Goal: Task Accomplishment & Management: Use online tool/utility

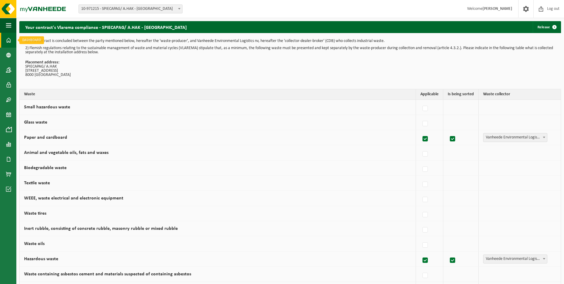
click at [10, 40] on span at bounding box center [8, 40] width 5 height 15
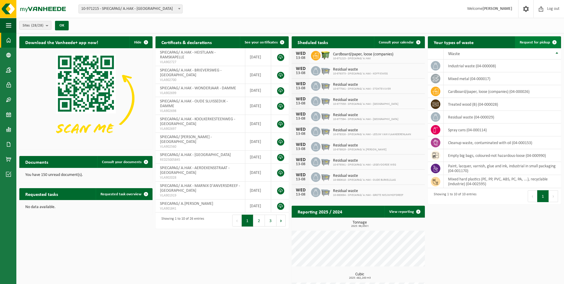
click at [531, 39] on link "Request for pickup" at bounding box center [537, 42] width 45 height 12
click at [466, 105] on td "treated wood (B) (04-000028)" at bounding box center [501, 104] width 117 height 13
drag, startPoint x: 466, startPoint y: 105, endPoint x: 434, endPoint y: 103, distance: 31.8
click at [434, 103] on icon at bounding box center [435, 104] width 6 height 6
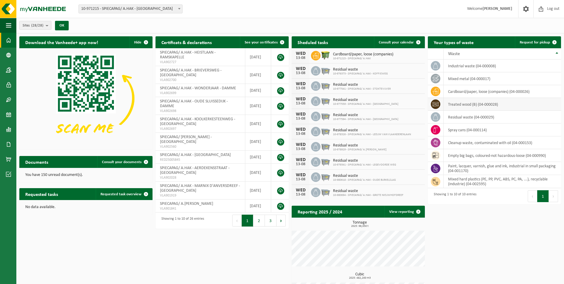
click at [434, 103] on icon at bounding box center [435, 104] width 6 height 6
drag, startPoint x: 434, startPoint y: 103, endPoint x: 470, endPoint y: 106, distance: 35.8
click at [470, 106] on td "treated wood (B) (04-000028)" at bounding box center [501, 104] width 117 height 13
click at [470, 103] on td "treated wood (B) (04-000028)" at bounding box center [501, 104] width 117 height 13
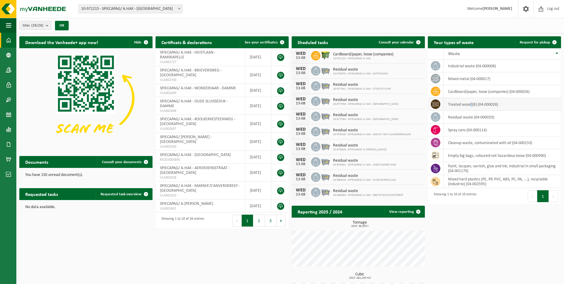
click at [470, 103] on td "treated wood (B) (04-000028)" at bounding box center [501, 104] width 117 height 13
click at [525, 40] on span "Request for pickup" at bounding box center [535, 42] width 30 height 4
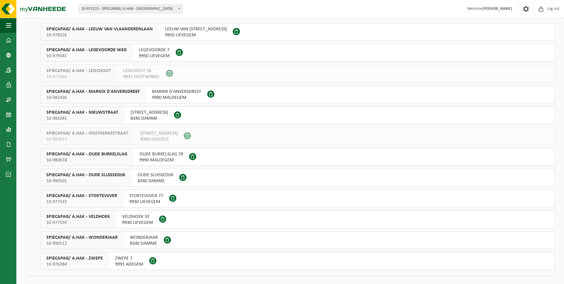
scroll to position [378, 0]
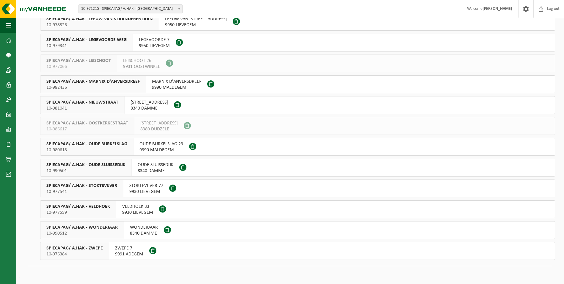
click at [89, 248] on span "SPIECAPAG/ A.HAK - ZWEPE" at bounding box center [74, 248] width 56 height 6
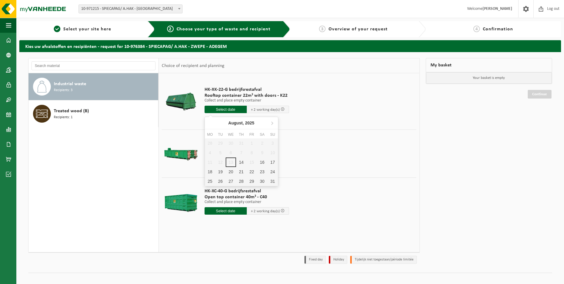
click at [236, 109] on input "text" at bounding box center [225, 109] width 42 height 7
click at [240, 160] on div "14" at bounding box center [241, 162] width 10 height 10
type input "From 2025-08-14"
type input "2025-08-14"
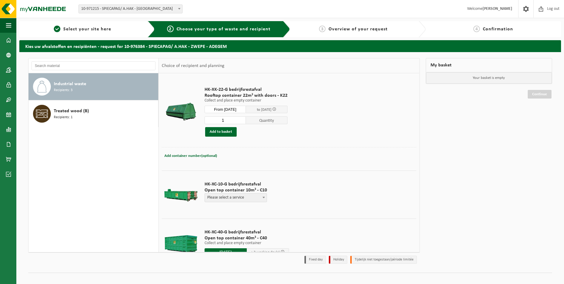
scroll to position [23, 0]
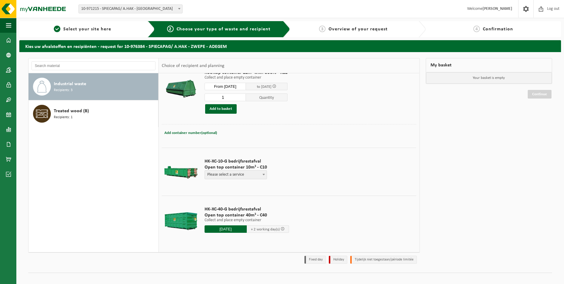
click at [215, 227] on input "2025-08-14" at bounding box center [225, 228] width 42 height 7
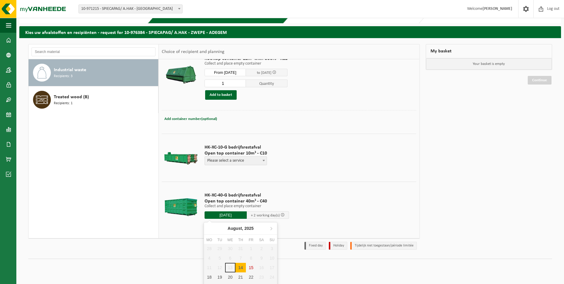
scroll to position [22, 0]
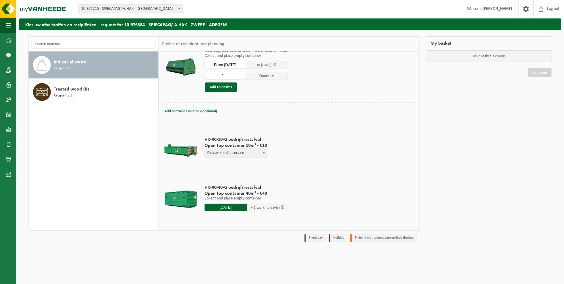
click at [151, 245] on div "Industrial waste Recipients: 3 Treated wood (B) Recipients: 1 Choice of recipie…" at bounding box center [290, 146] width 542 height 232
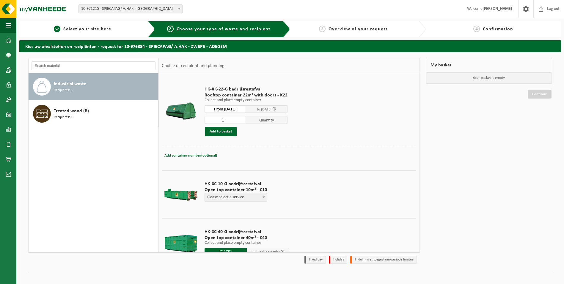
scroll to position [0, 0]
click at [214, 132] on button "Add to basket" at bounding box center [221, 132] width 32 height 10
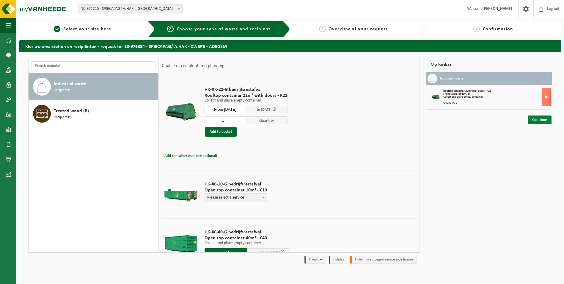
click at [545, 120] on link "Continue" at bounding box center [540, 119] width 24 height 9
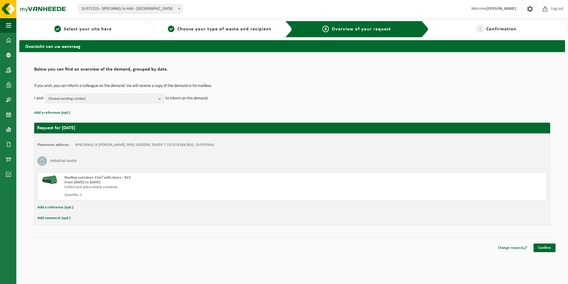
drag, startPoint x: 544, startPoint y: 246, endPoint x: 520, endPoint y: 245, distance: 24.4
click at [544, 245] on link "Confirm" at bounding box center [545, 247] width 22 height 9
click at [541, 247] on link "Confirm" at bounding box center [545, 247] width 22 height 9
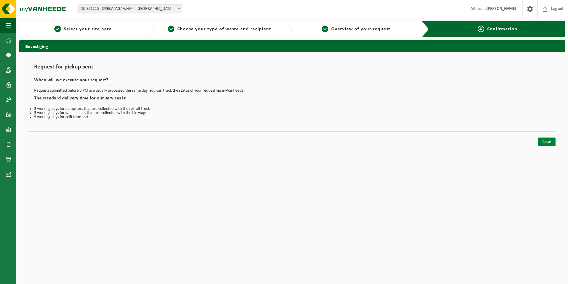
click at [548, 141] on link "Close" at bounding box center [547, 141] width 18 height 9
